Goal: Task Accomplishment & Management: Manage account settings

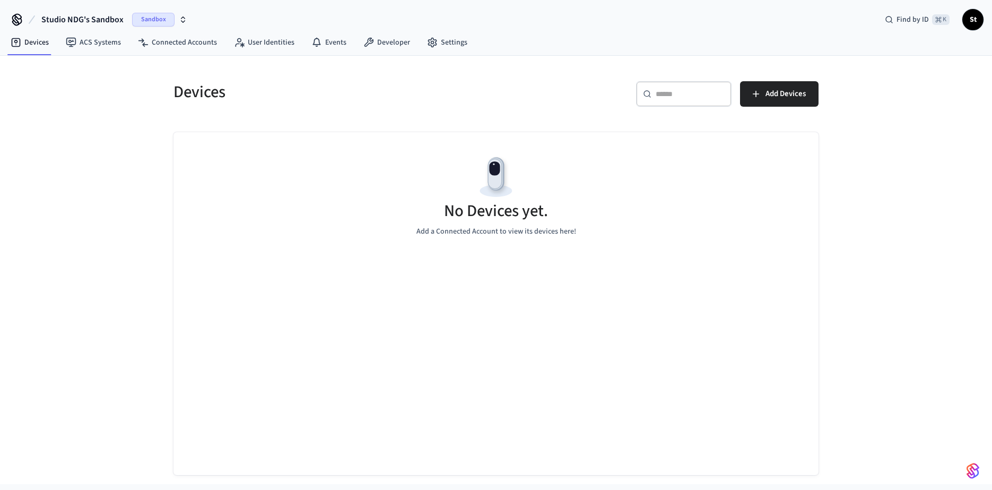
click at [154, 22] on span "Sandbox" at bounding box center [153, 20] width 42 height 14
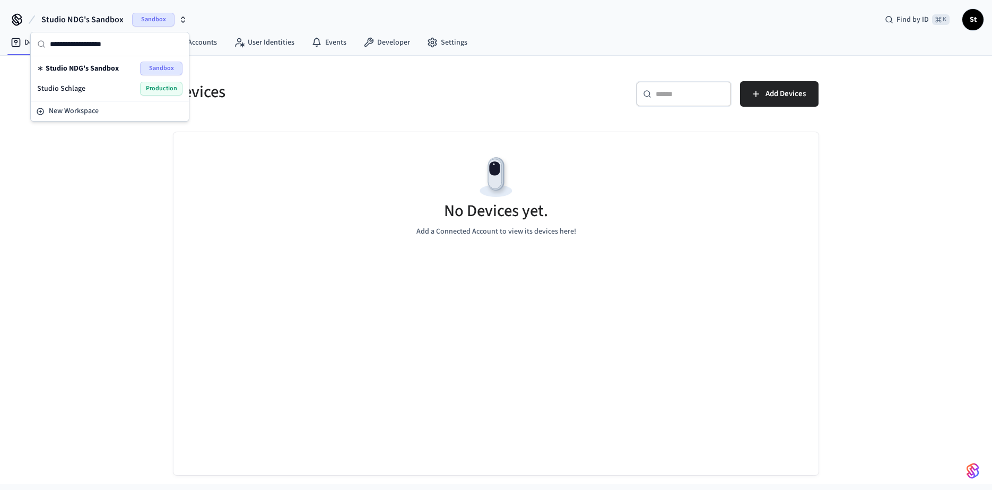
click at [154, 83] on span "Production" at bounding box center [161, 89] width 42 height 14
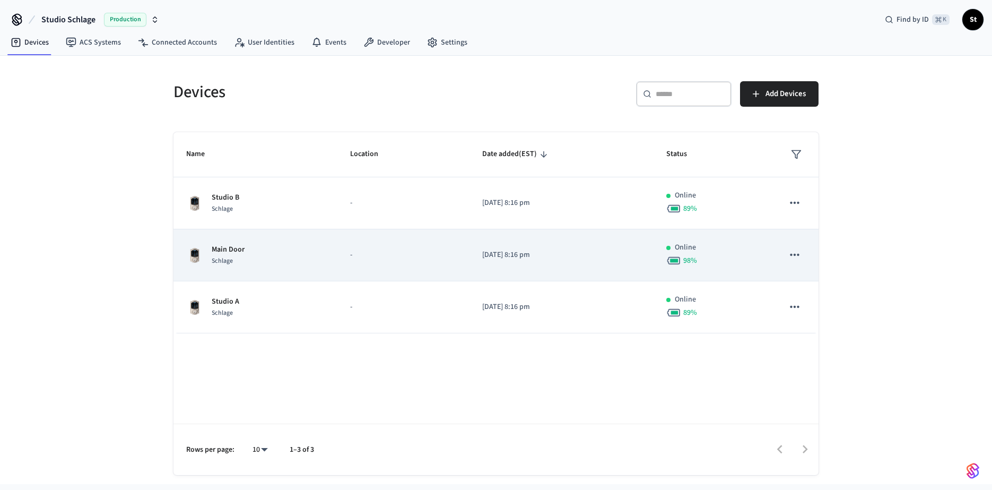
click at [224, 250] on p "Main Door" at bounding box center [228, 249] width 33 height 11
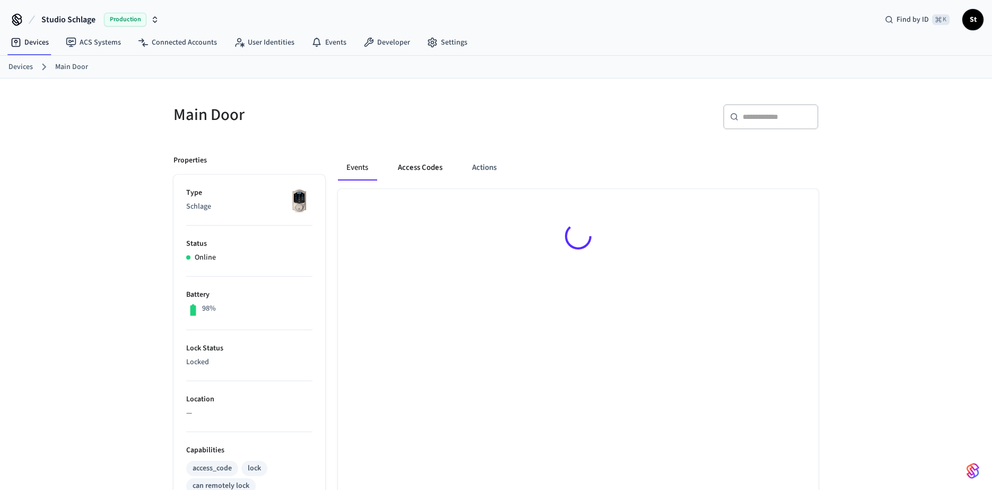
click at [421, 167] on button "Access Codes" at bounding box center [420, 167] width 62 height 25
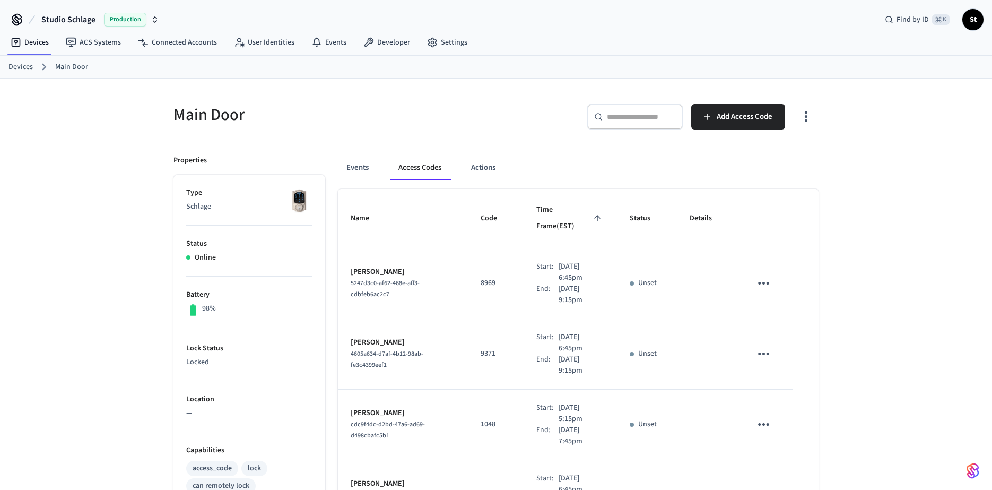
click at [16, 71] on link "Devices" at bounding box center [20, 67] width 24 height 11
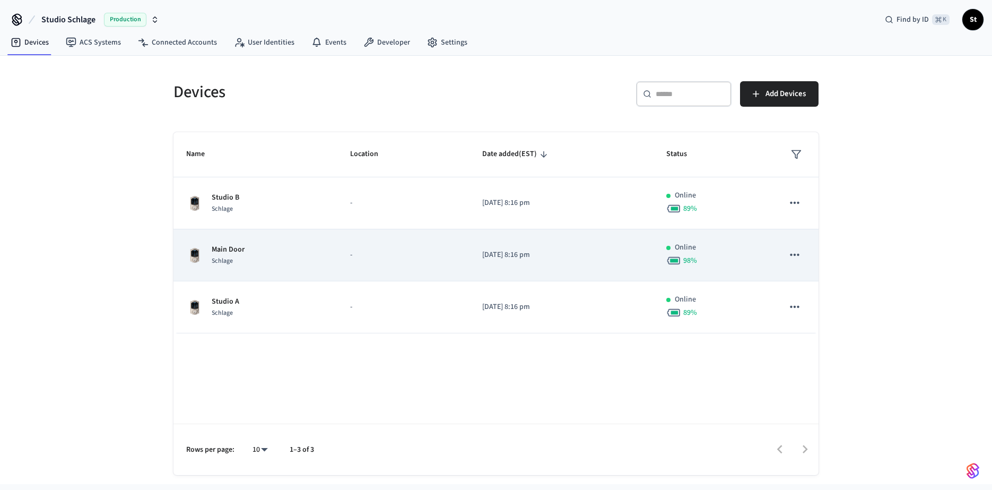
click at [231, 249] on p "Main Door" at bounding box center [228, 249] width 33 height 11
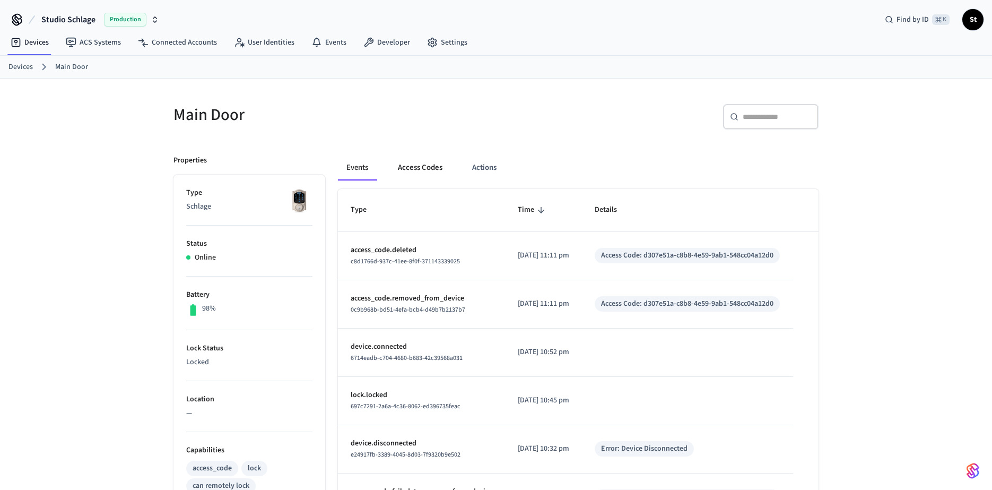
click at [423, 163] on button "Access Codes" at bounding box center [420, 167] width 62 height 25
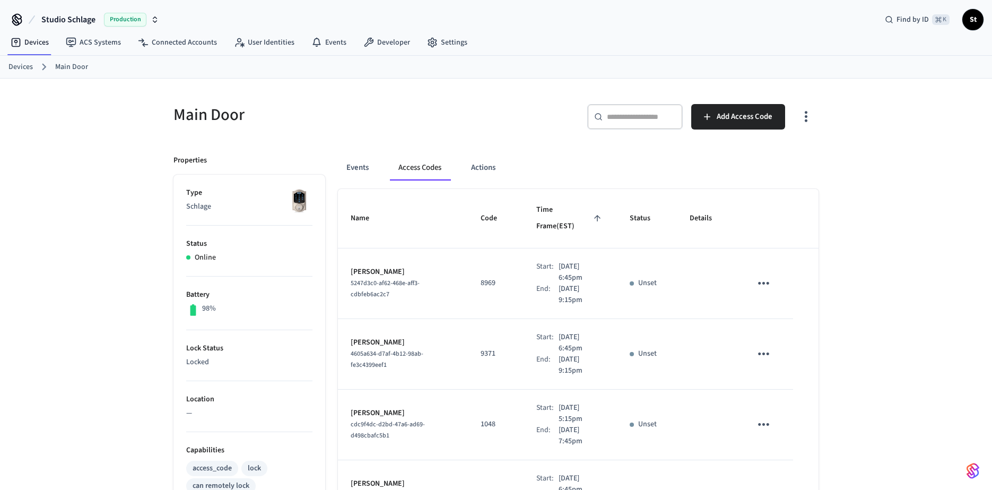
click at [16, 71] on link "Devices" at bounding box center [20, 67] width 24 height 11
